Goal: Information Seeking & Learning: Learn about a topic

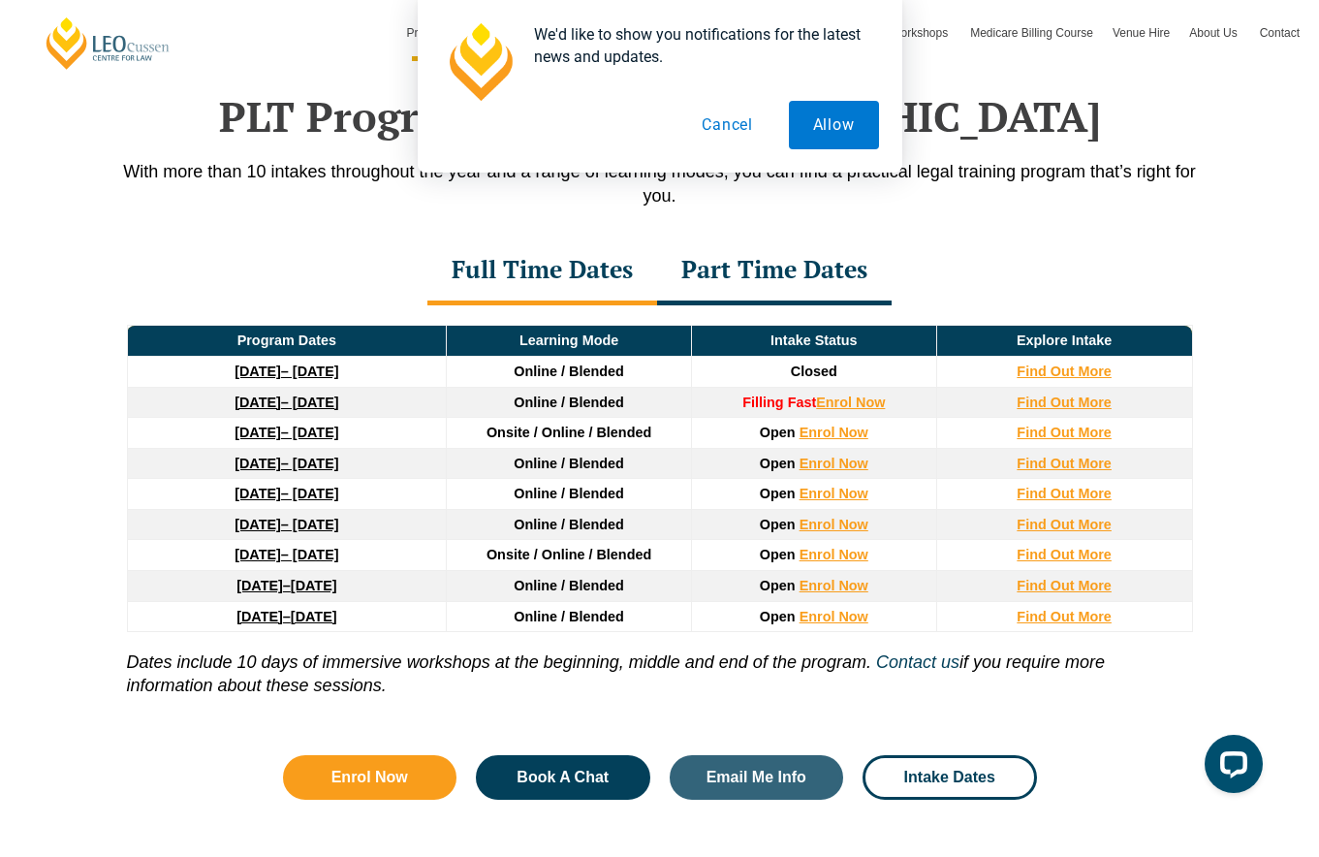
click at [753, 294] on div "Part Time Dates" at bounding box center [774, 272] width 235 height 68
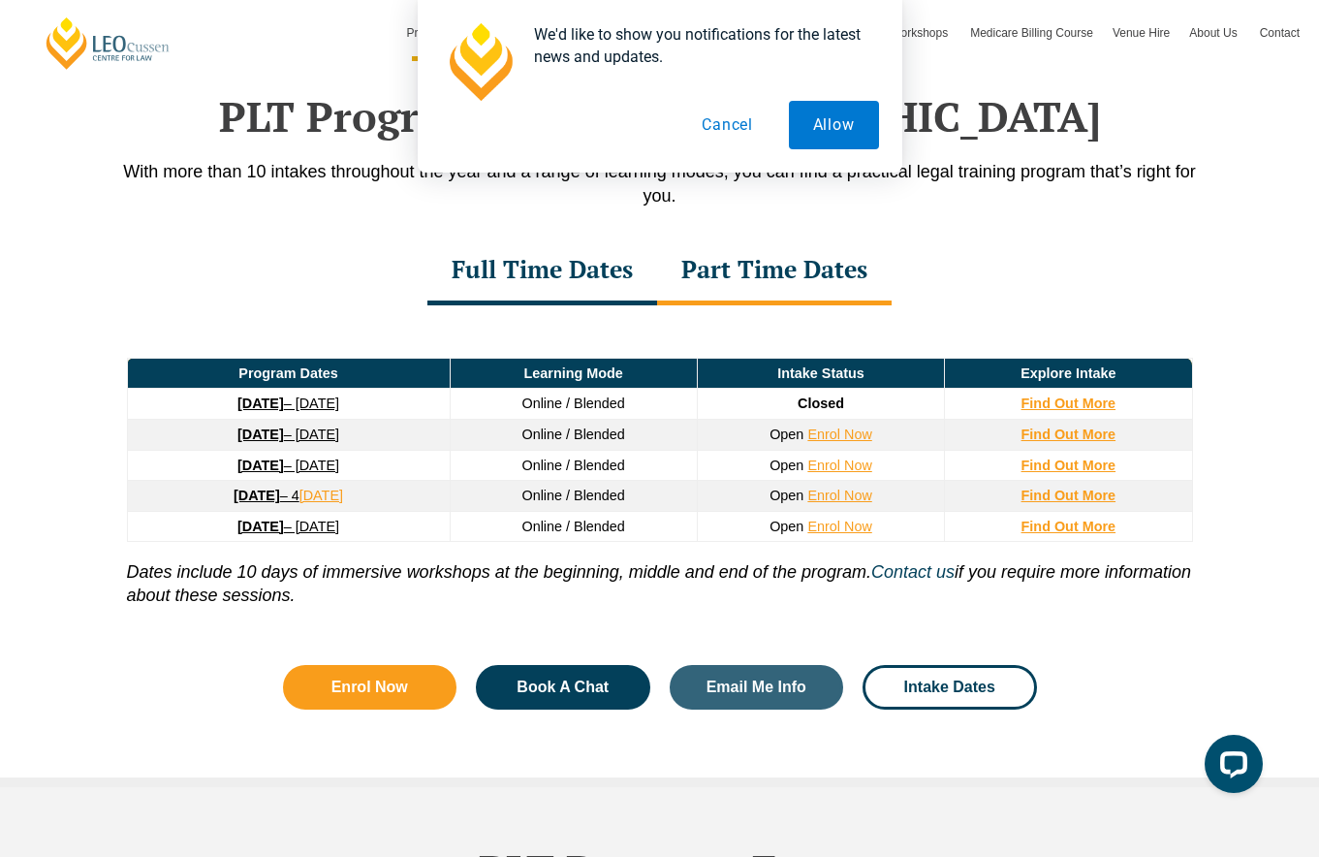
click at [743, 128] on button "Cancel" at bounding box center [728, 125] width 100 height 48
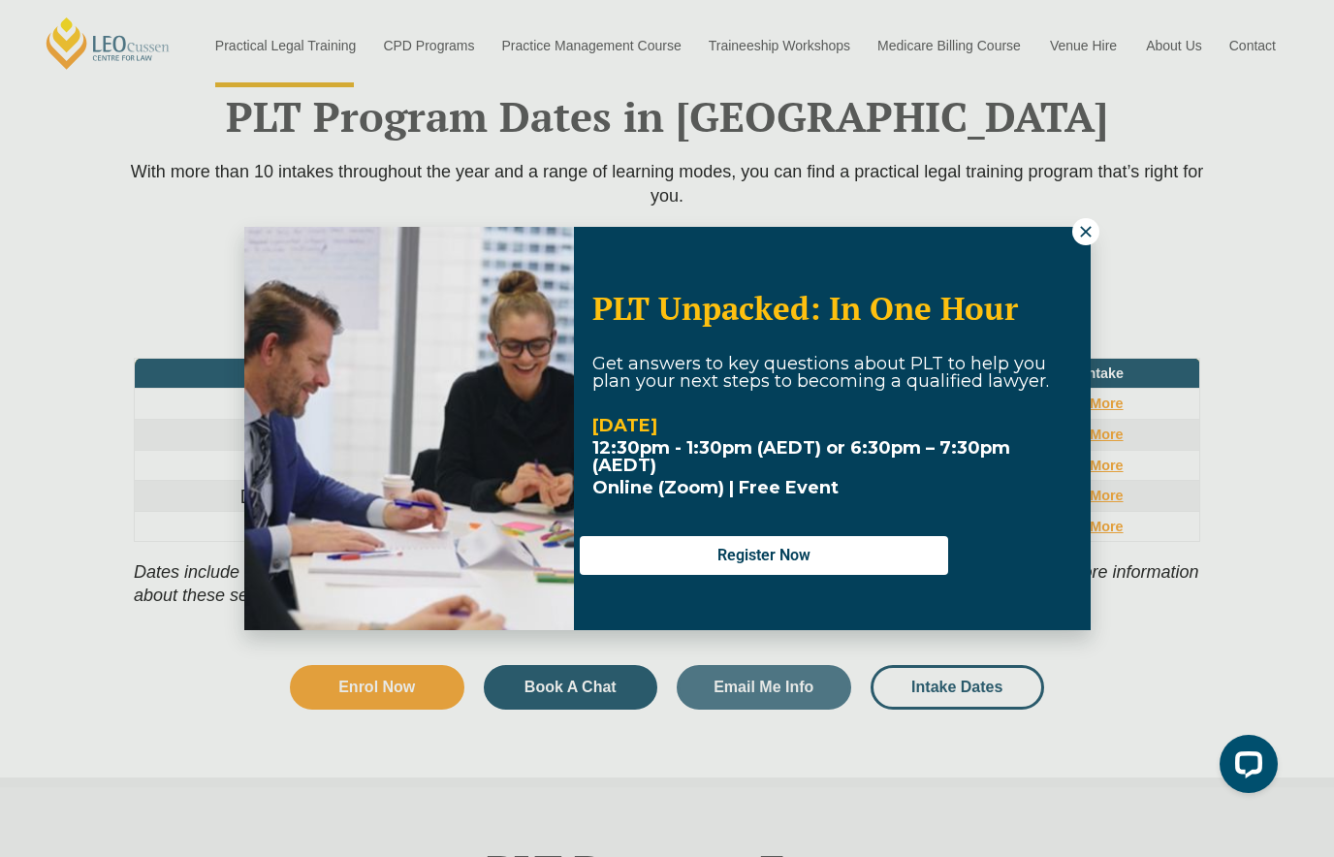
click at [1092, 233] on icon at bounding box center [1085, 231] width 17 height 17
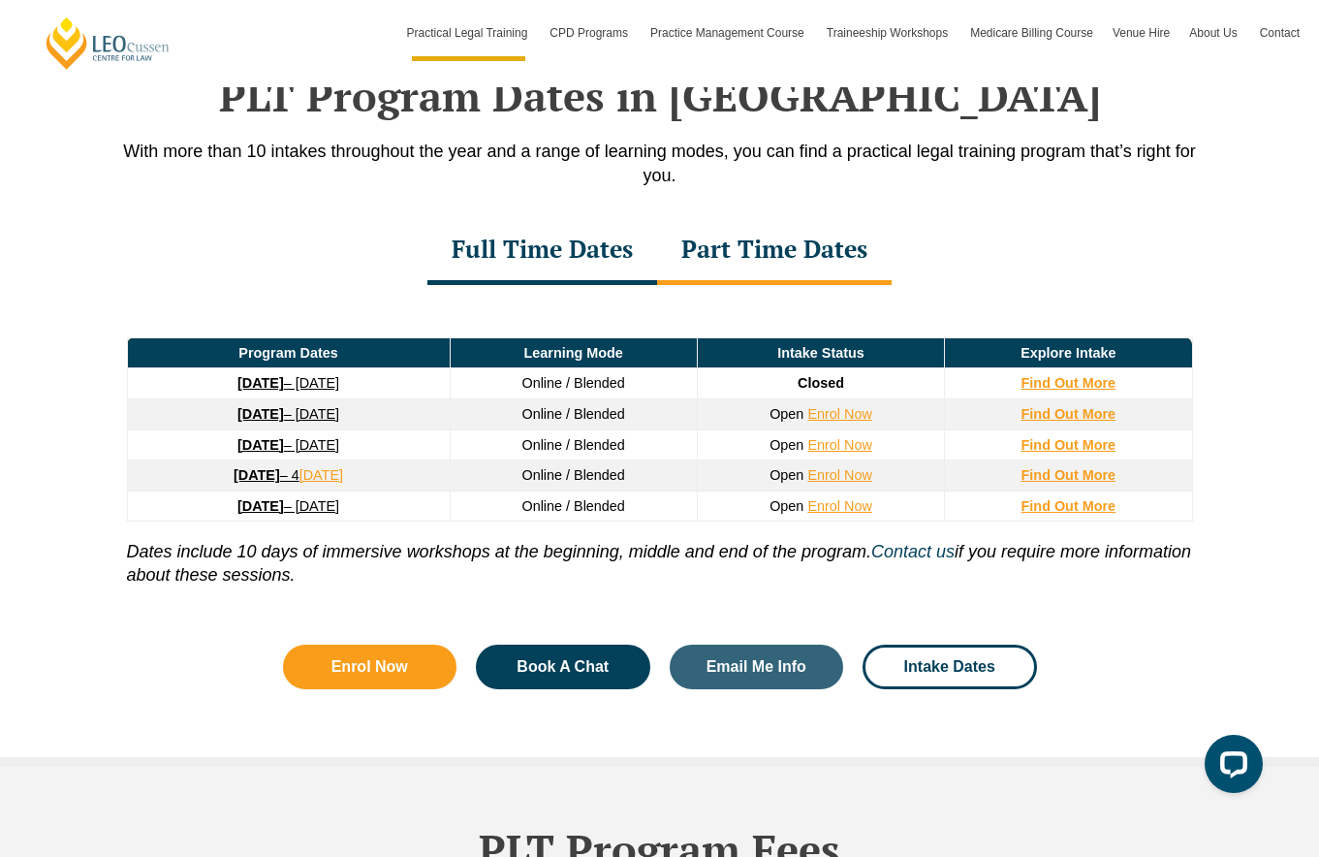
scroll to position [2560, 0]
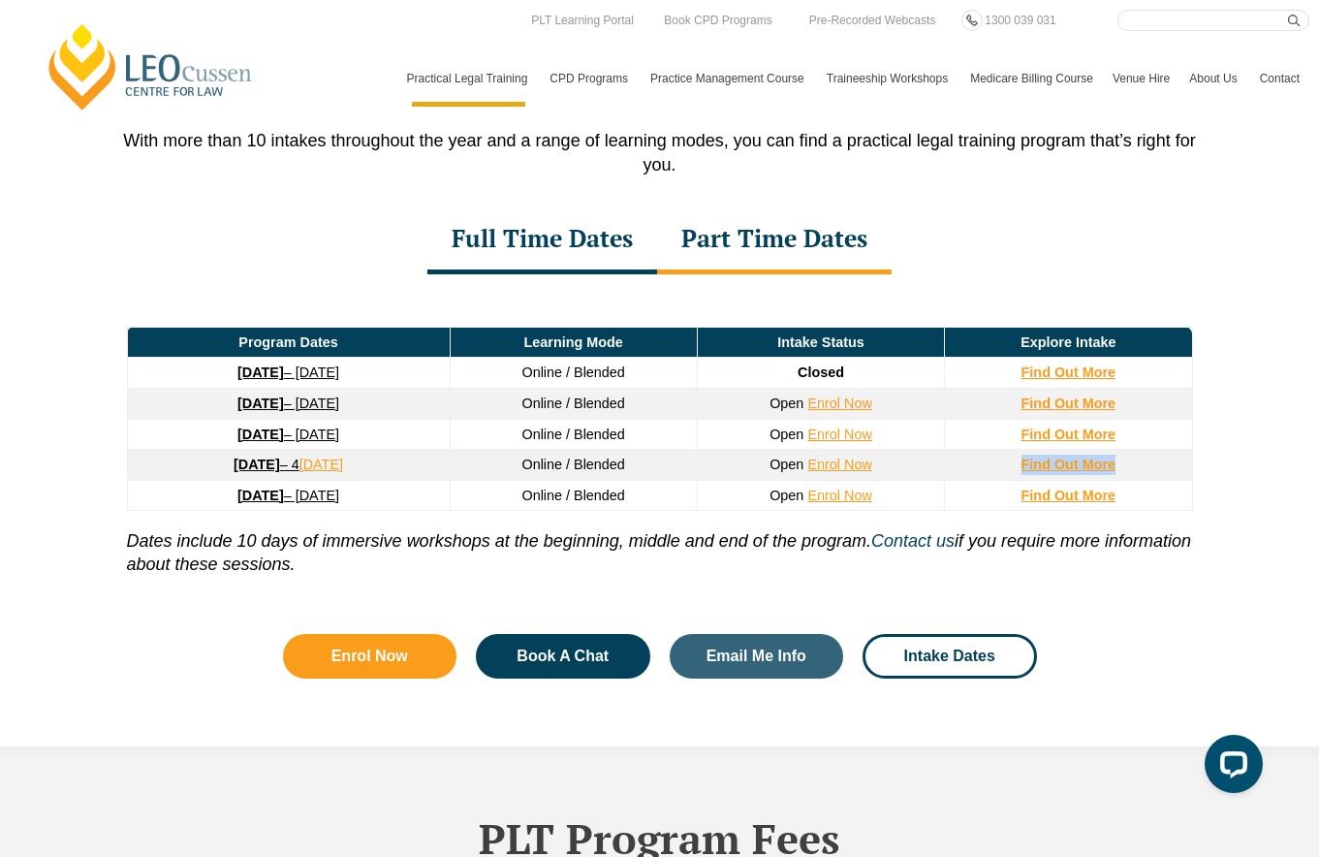
click at [243, 501] on strong "[DATE]" at bounding box center [261, 496] width 47 height 16
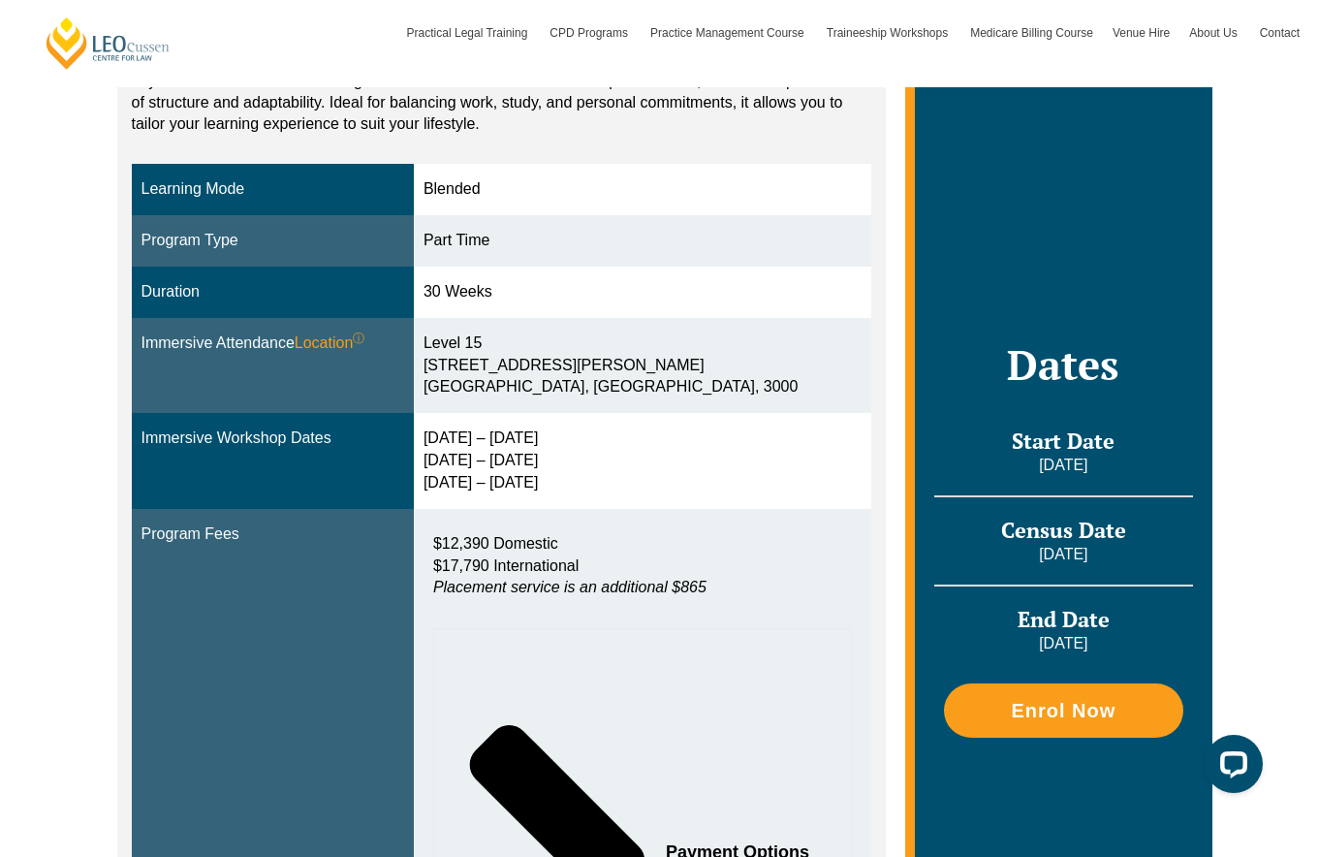
scroll to position [491, 0]
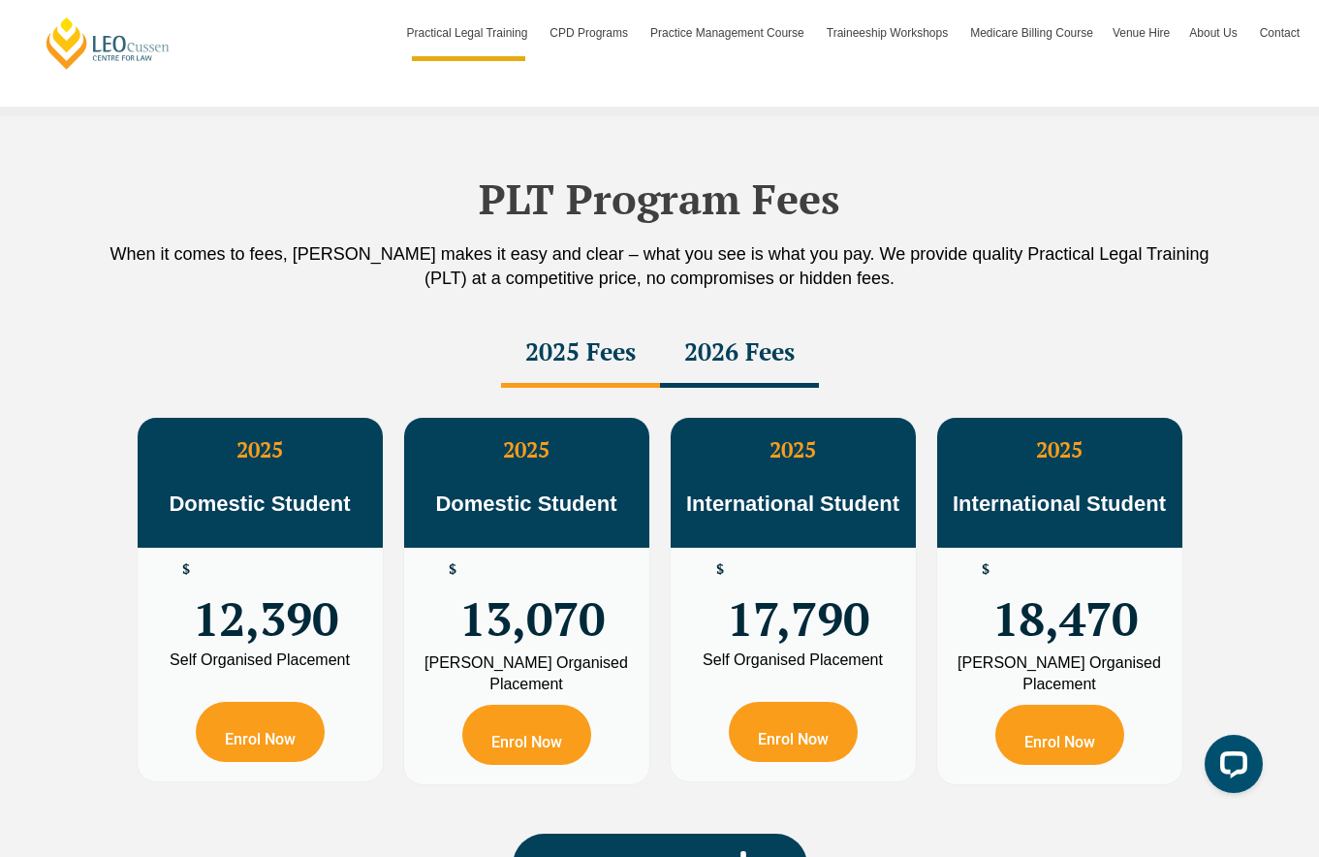
click at [713, 355] on div "2026 Fees" at bounding box center [739, 354] width 159 height 68
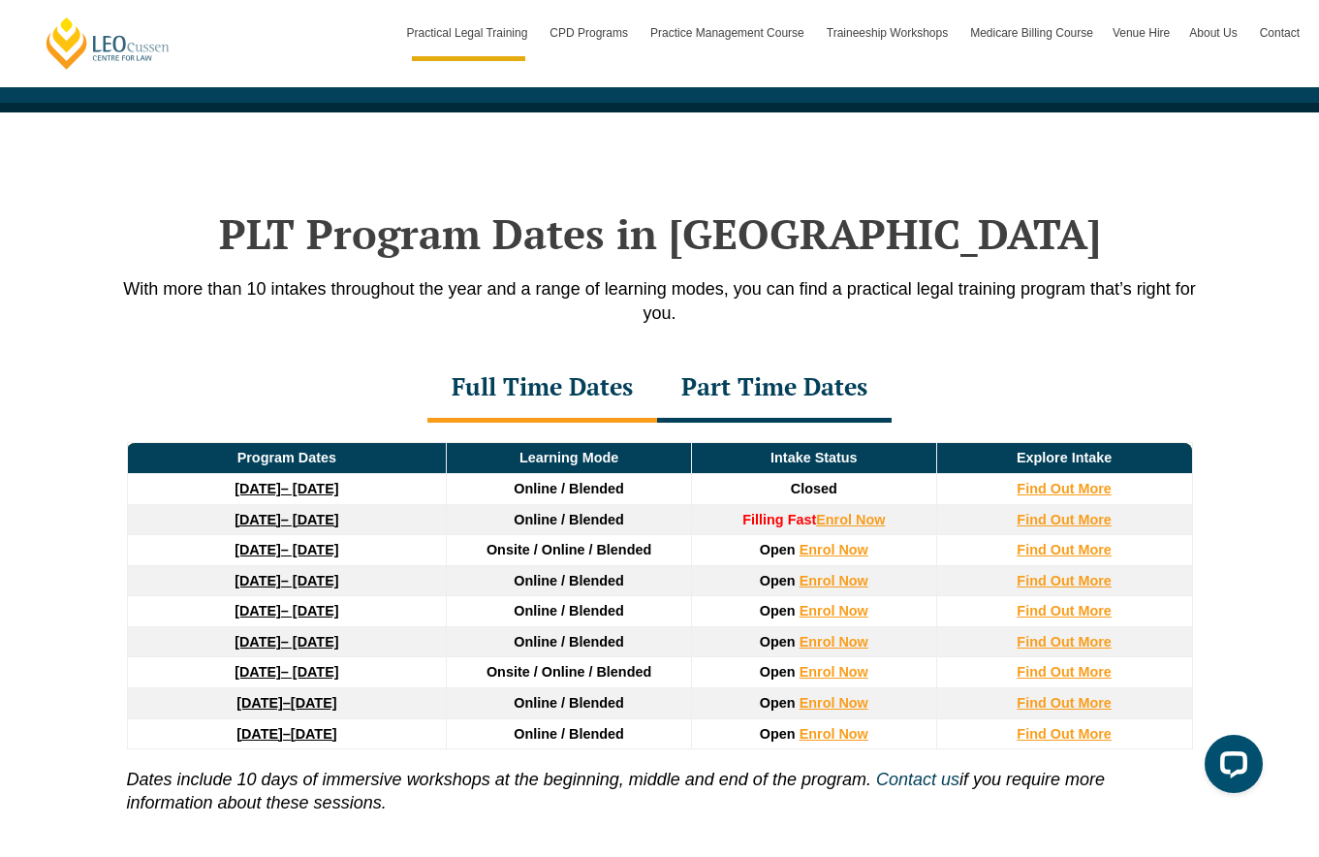
scroll to position [2564, 0]
